Goal: Information Seeking & Learning: Learn about a topic

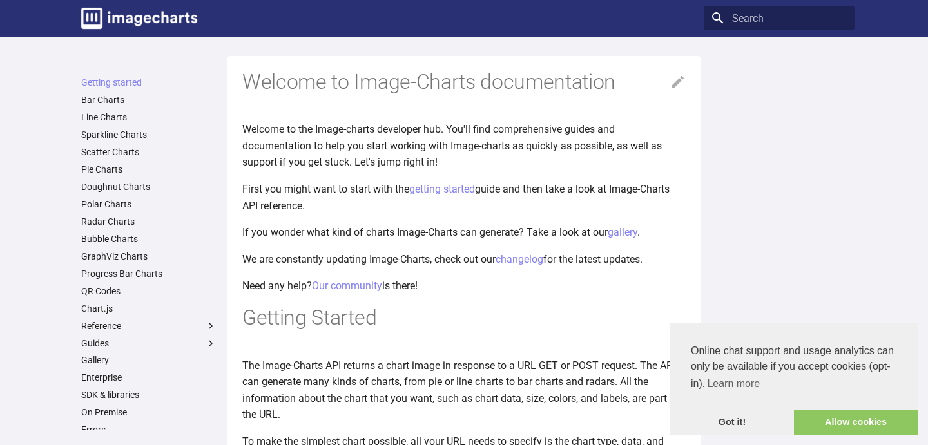
click at [724, 415] on link "Got it!" at bounding box center [732, 423] width 124 height 26
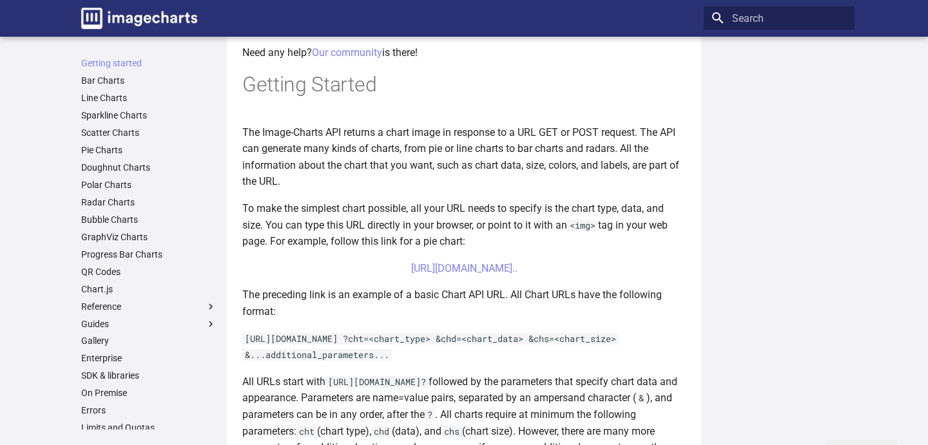
scroll to position [234, 0]
click at [468, 274] on center "https://image-charts.com/chart?chs=700x190&chd=t:60,40&cht=p3&chl=Hello%7CWorld…" at bounding box center [463, 268] width 443 height 17
click at [468, 271] on link "https://image-charts.com/chart?chs=700x190&chd=t:60,40&cht=p3&chl=Hello%7CWorld…" at bounding box center [464, 268] width 106 height 12
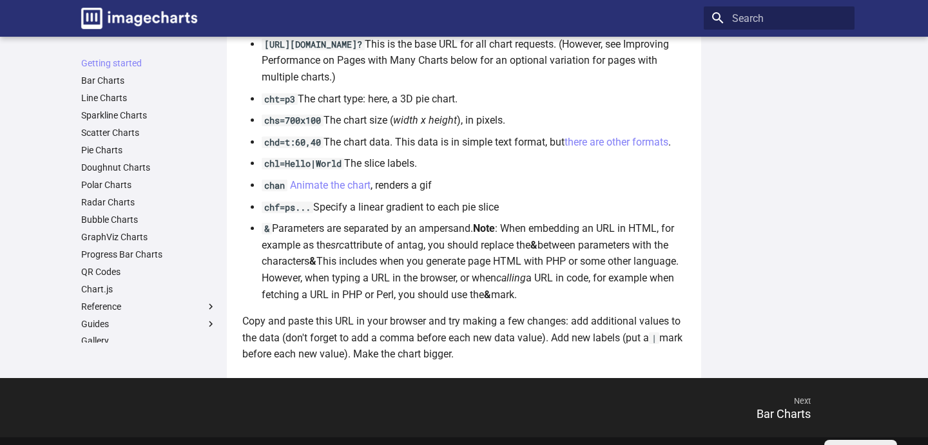
scroll to position [930, 0]
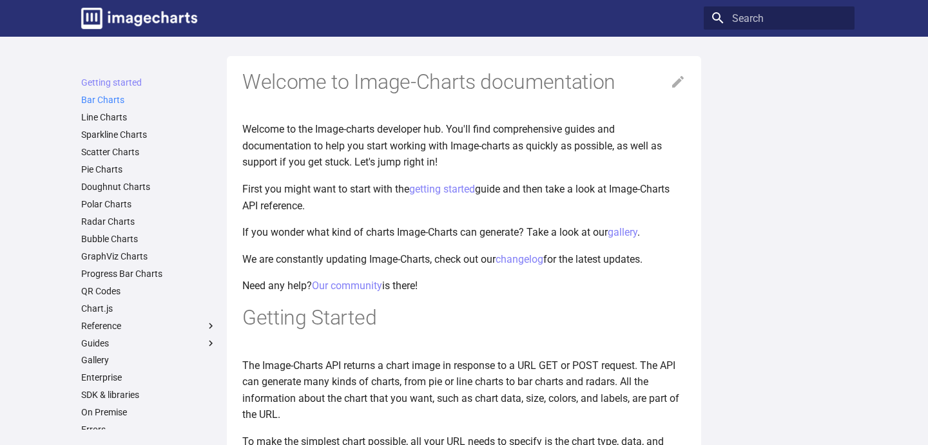
click at [116, 101] on link "Bar Charts" at bounding box center [148, 100] width 135 height 12
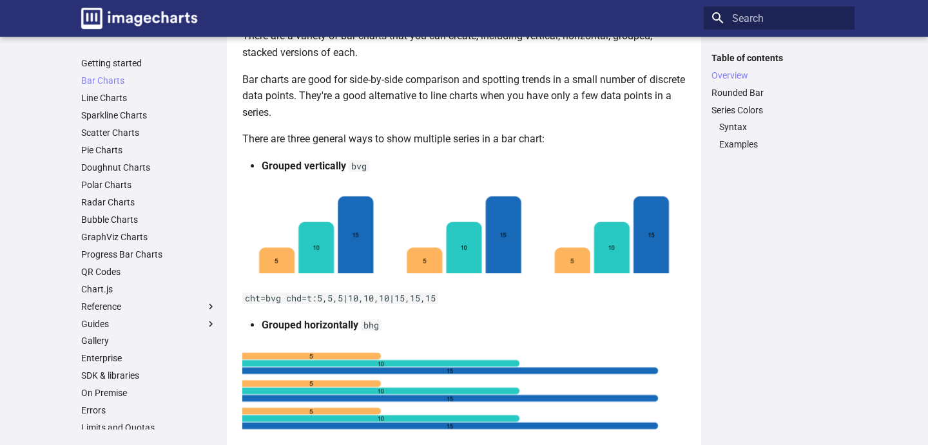
scroll to position [198, 0]
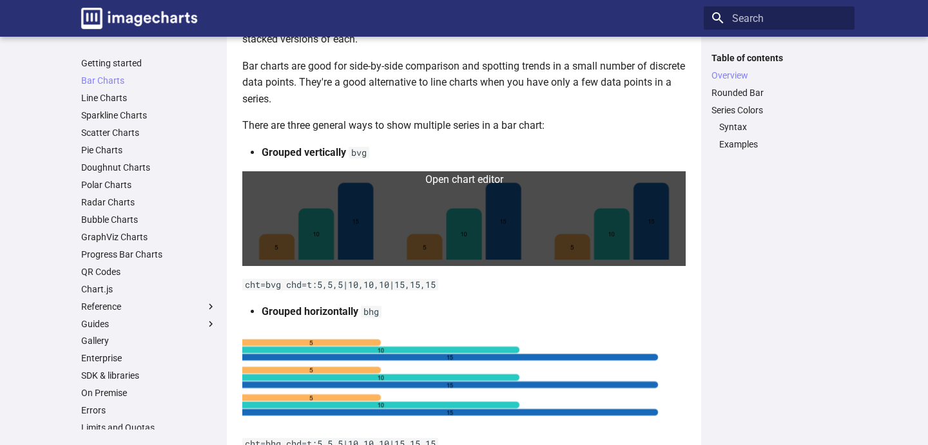
click at [430, 229] on link at bounding box center [463, 218] width 443 height 95
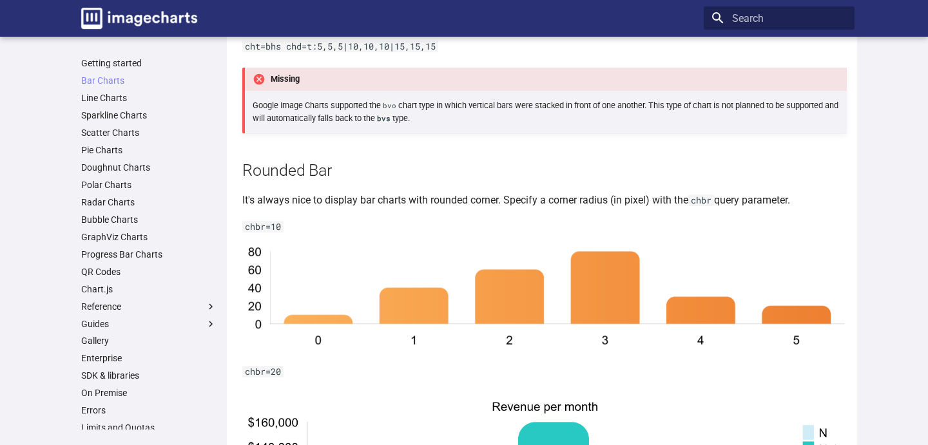
scroll to position [1176, 0]
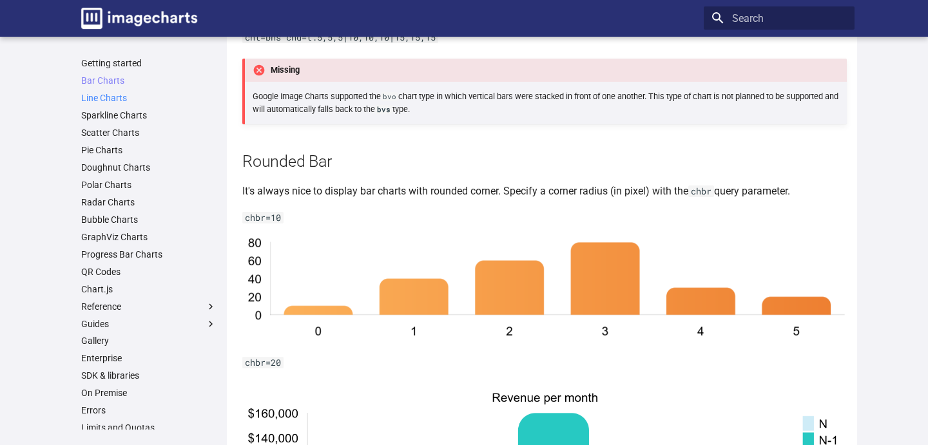
click at [105, 103] on link "Line Charts" at bounding box center [148, 98] width 135 height 12
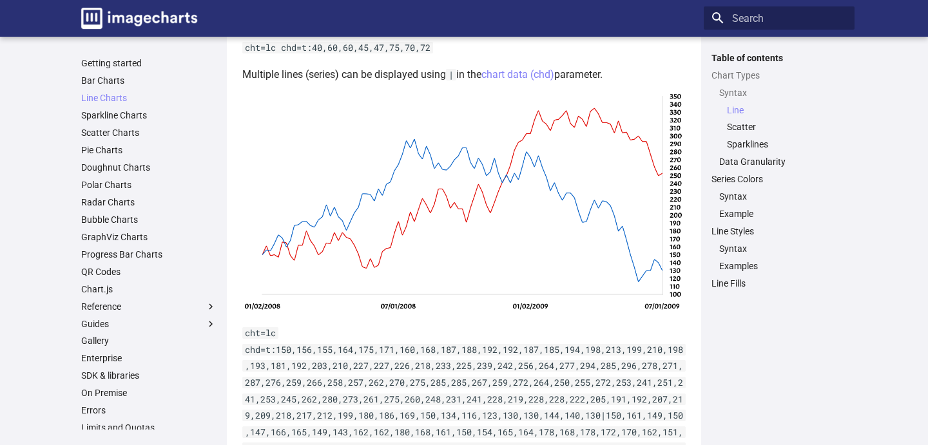
scroll to position [455, 0]
click at [123, 120] on link "Sparkline Charts" at bounding box center [148, 116] width 135 height 12
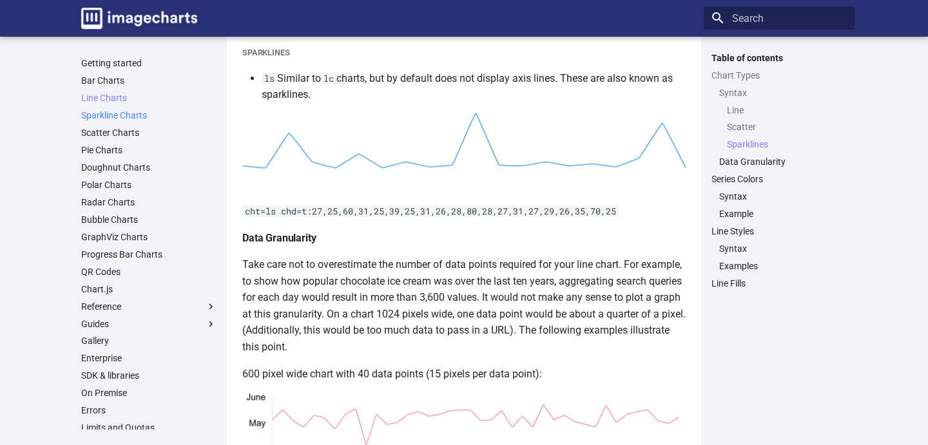
click at [116, 117] on link "Sparkline Charts" at bounding box center [148, 116] width 135 height 12
click at [131, 117] on link "Sparkline Charts" at bounding box center [148, 116] width 135 height 12
click at [122, 215] on link "Bubble Charts" at bounding box center [148, 220] width 135 height 12
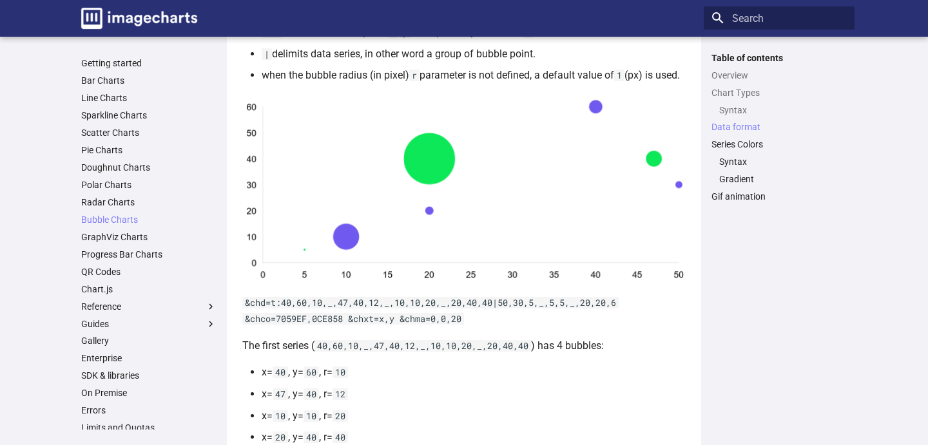
scroll to position [980, 0]
click at [128, 236] on link "GraphViz Charts" at bounding box center [148, 237] width 135 height 12
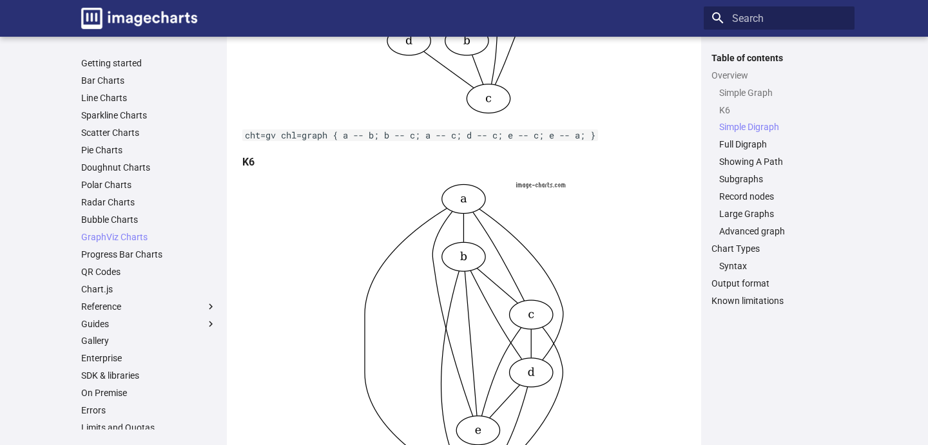
scroll to position [524, 0]
click at [133, 255] on link "Progress Bar Charts" at bounding box center [148, 255] width 135 height 12
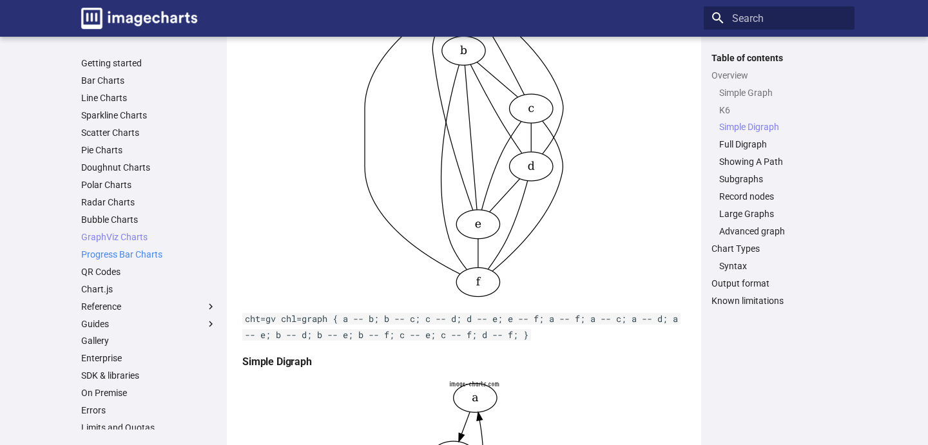
scroll to position [1059, 0]
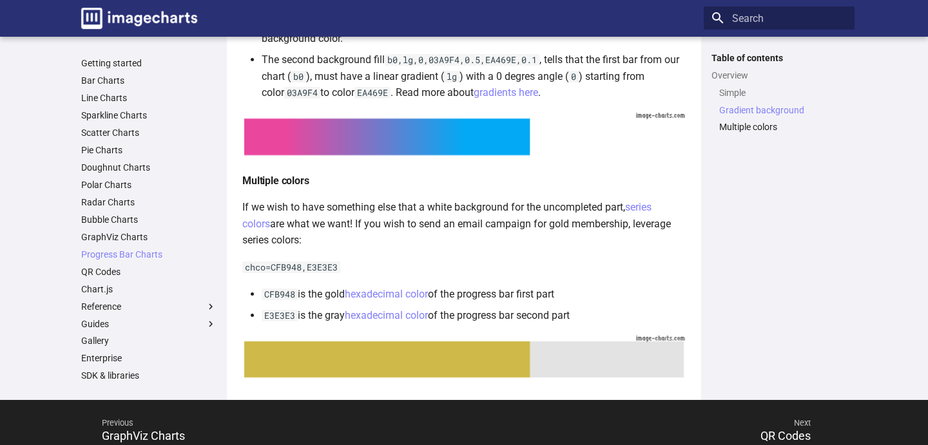
scroll to position [611, 0]
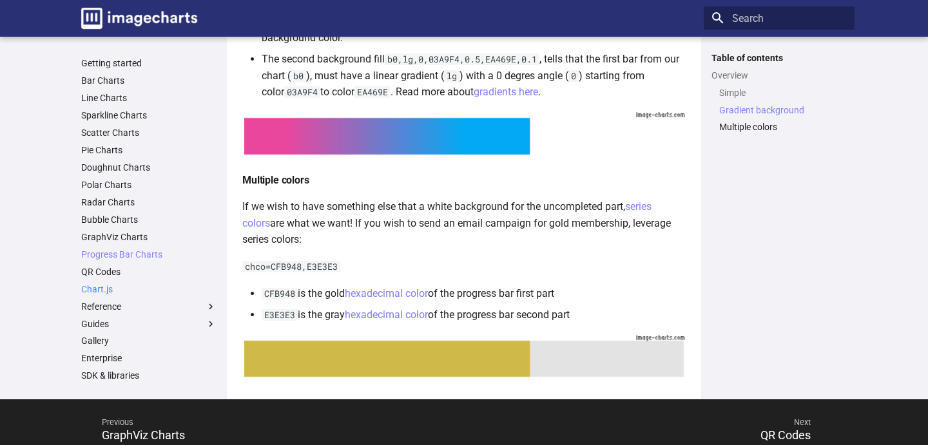
click at [111, 290] on link "Chart.js" at bounding box center [148, 289] width 135 height 12
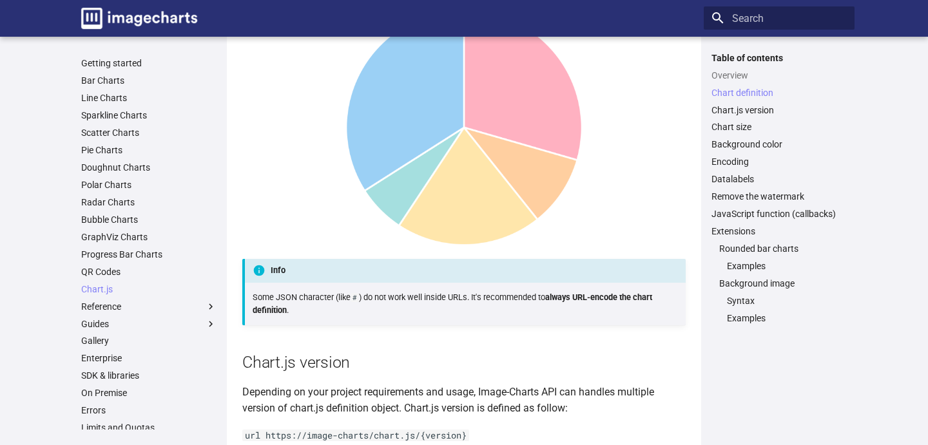
scroll to position [1178, 0]
